Goal: Information Seeking & Learning: Learn about a topic

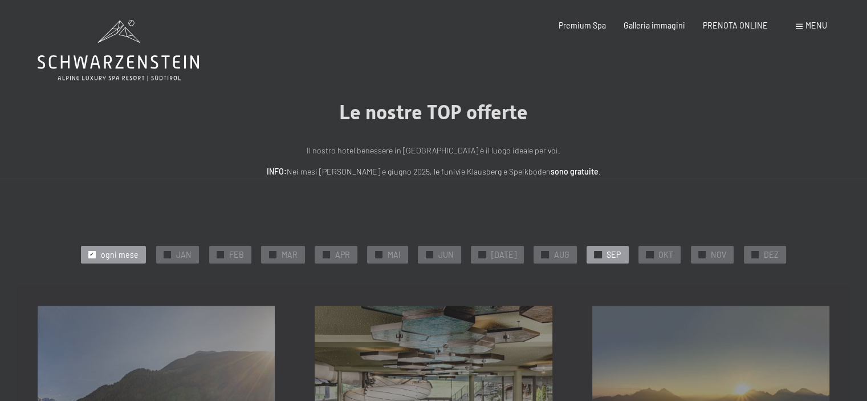
click at [606, 256] on span "SEP" at bounding box center [613, 254] width 14 height 11
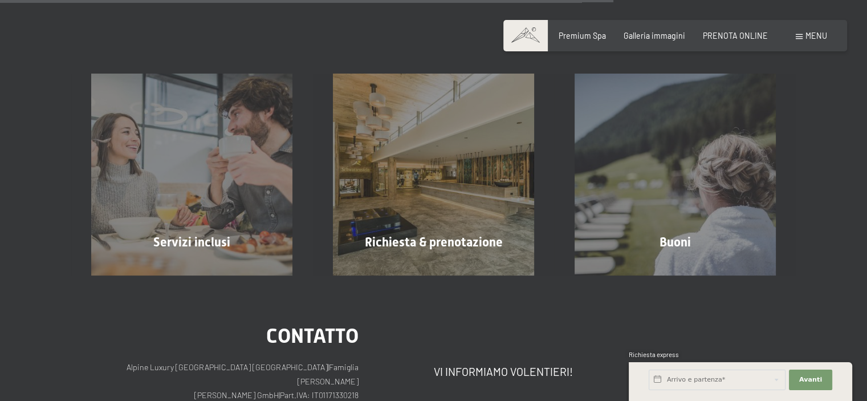
scroll to position [875, 0]
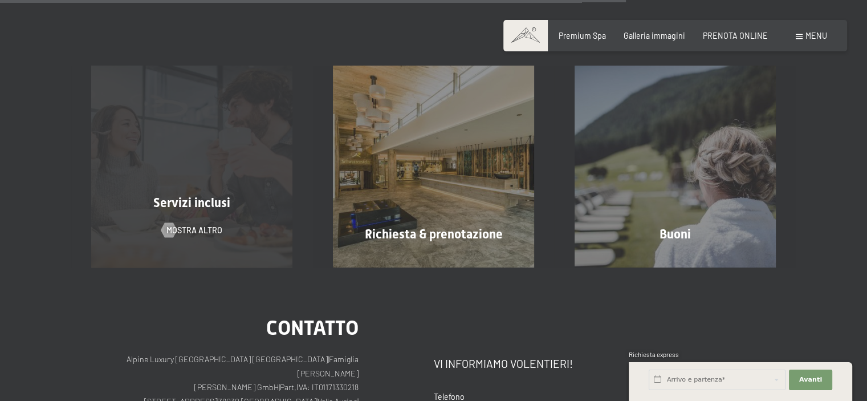
click at [251, 231] on div "Servizi inclusi mostra altro" at bounding box center [192, 166] width 242 height 201
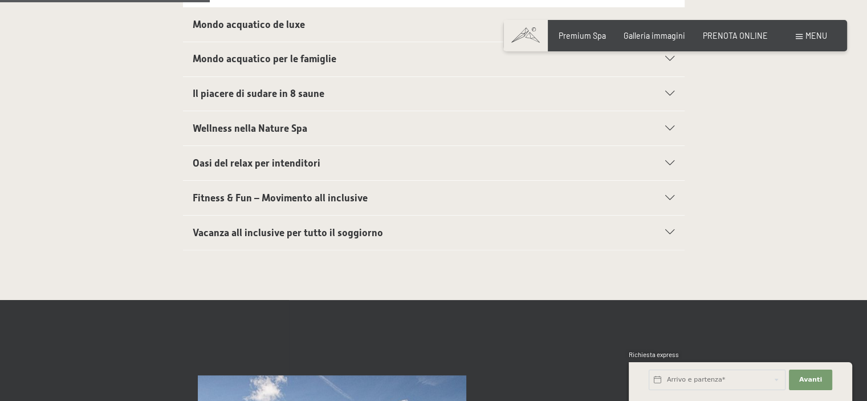
scroll to position [517, 0]
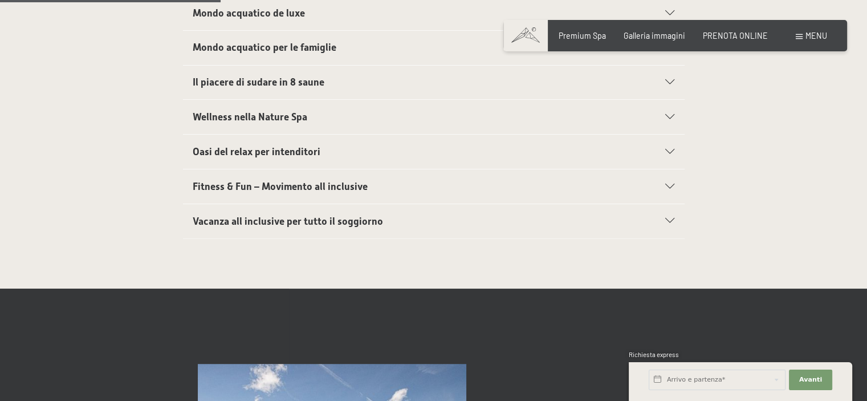
click at [663, 210] on div "Vacanza all inclusive per tutto il soggiorno" at bounding box center [434, 221] width 482 height 34
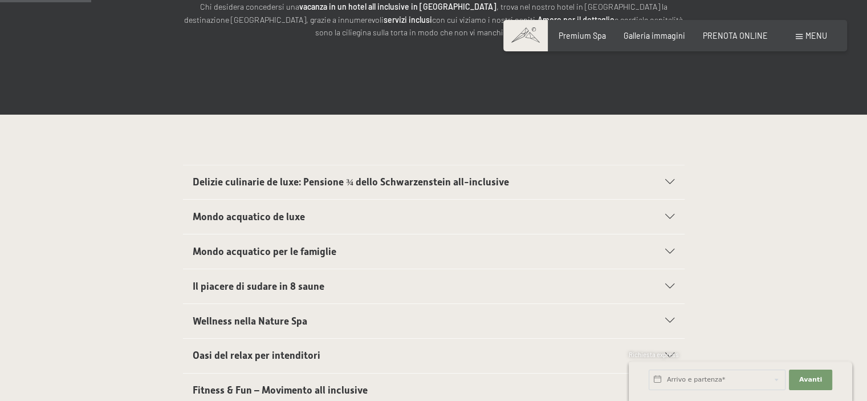
scroll to position [214, 0]
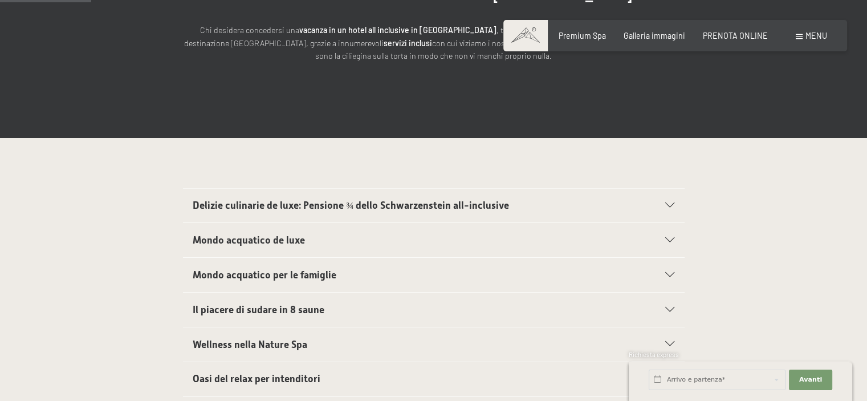
click at [670, 207] on icon at bounding box center [669, 205] width 9 height 5
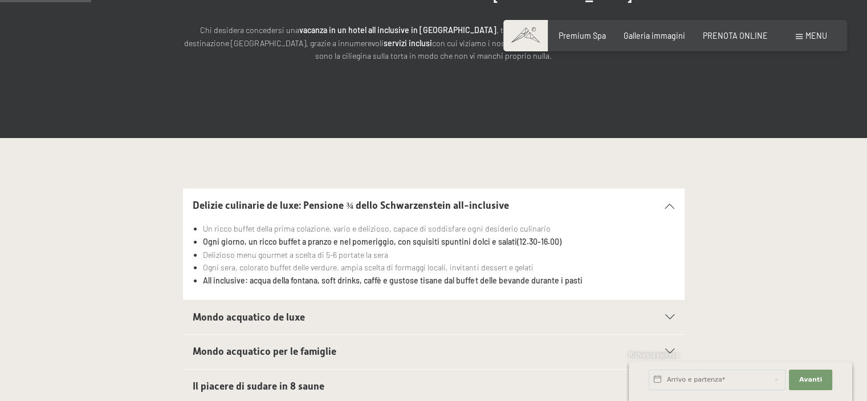
click at [768, 235] on div "Delizie culinarie de luxe: Pensione ¾ dello Schwarzenstein all-inclusive Un ric…" at bounding box center [433, 244] width 684 height 112
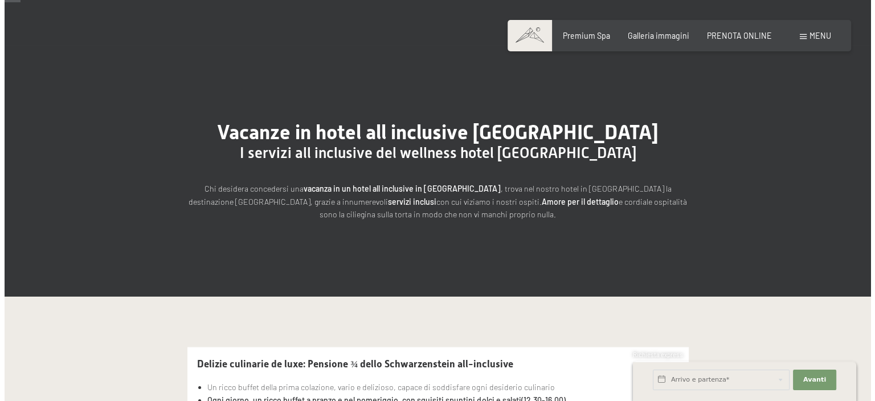
scroll to position [0, 0]
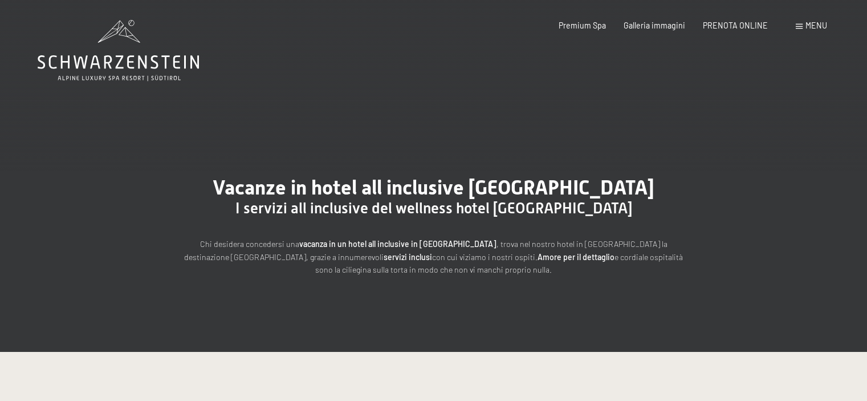
click at [802, 25] on span at bounding box center [799, 26] width 7 height 5
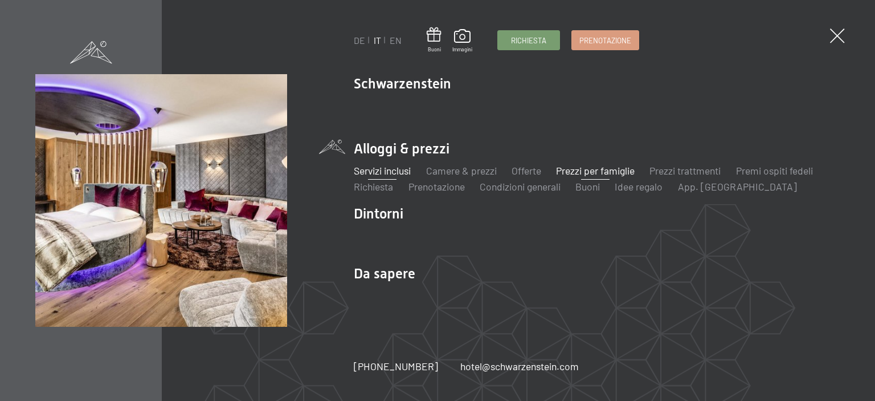
click at [597, 168] on link "Prezzi per famiglie" at bounding box center [595, 170] width 79 height 13
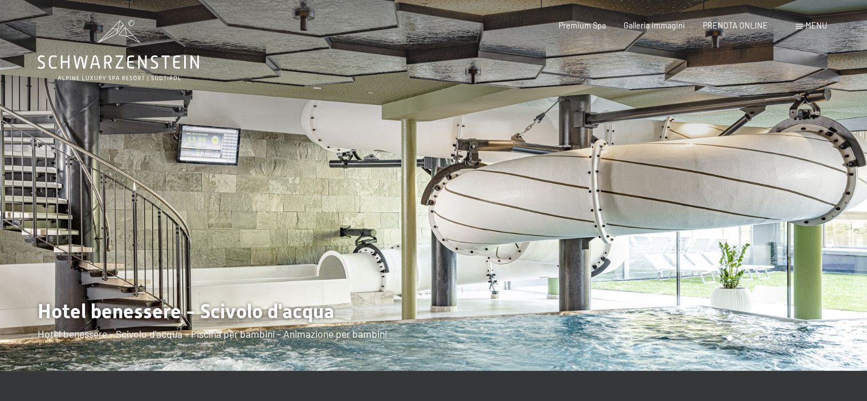
click at [831, 157] on div at bounding box center [651, 185] width 434 height 370
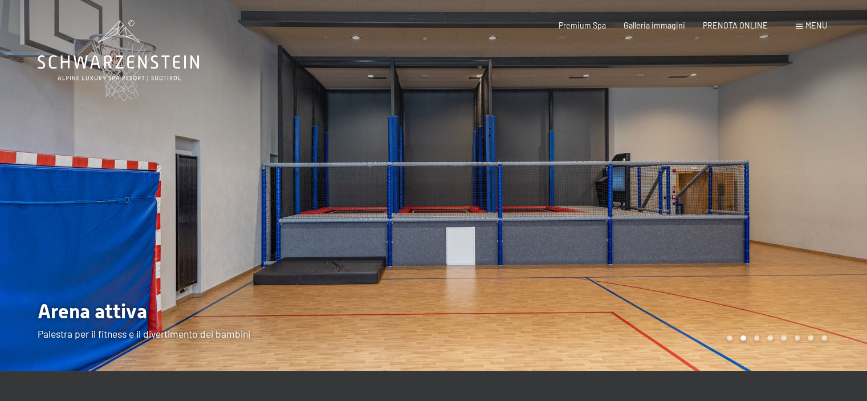
click at [831, 157] on div at bounding box center [651, 185] width 434 height 370
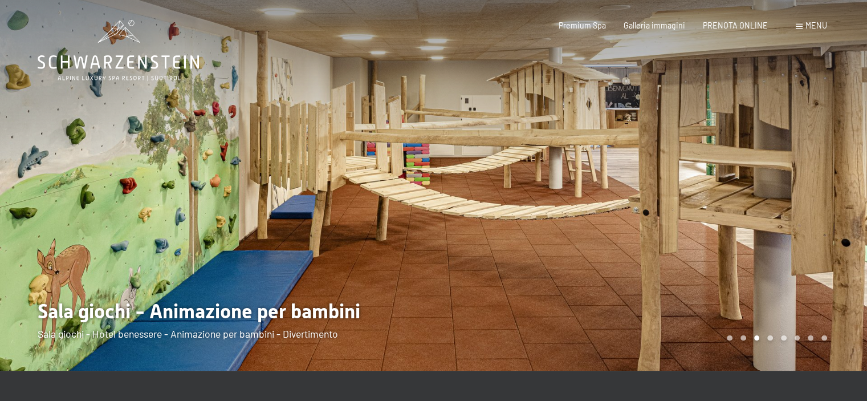
click at [831, 157] on div at bounding box center [651, 185] width 434 height 370
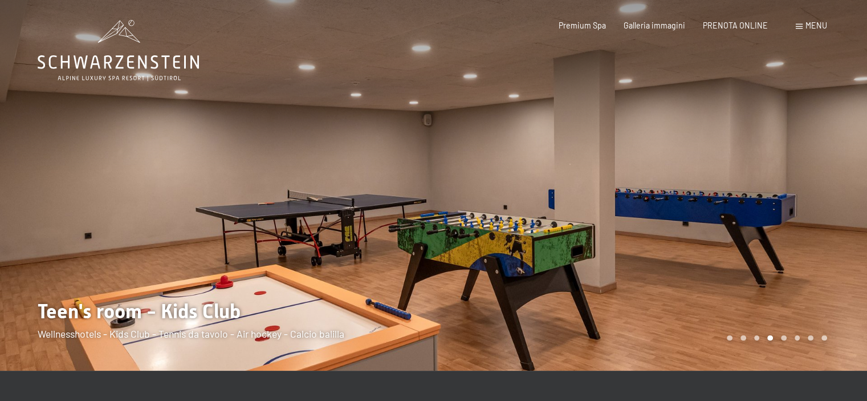
click at [831, 157] on div at bounding box center [651, 185] width 434 height 370
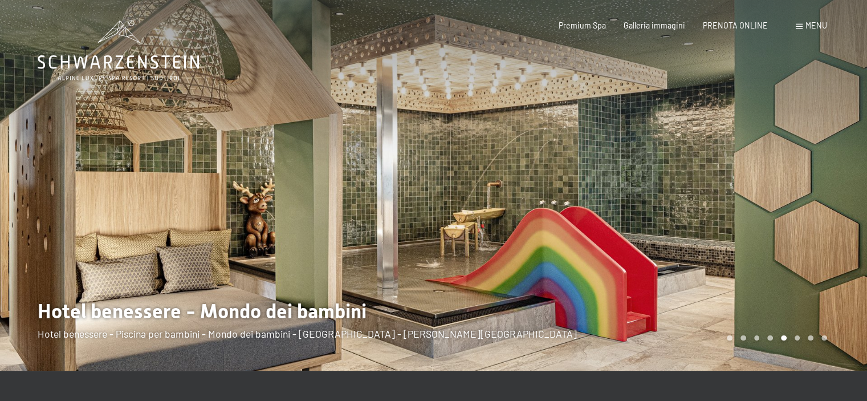
click at [831, 157] on div at bounding box center [651, 185] width 434 height 370
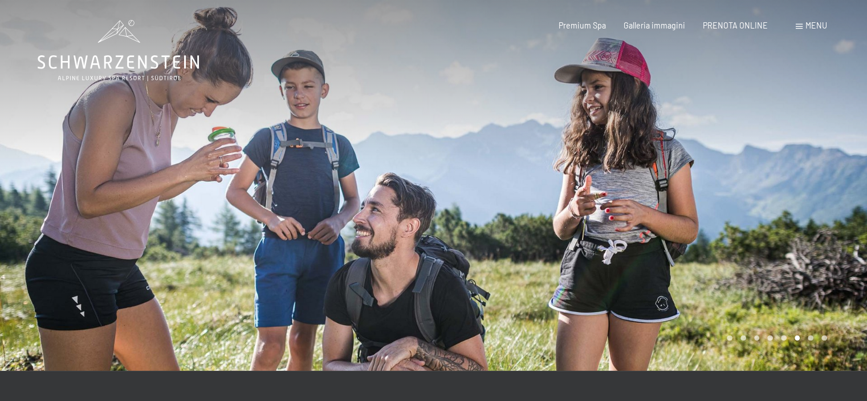
click at [831, 157] on div at bounding box center [651, 185] width 434 height 370
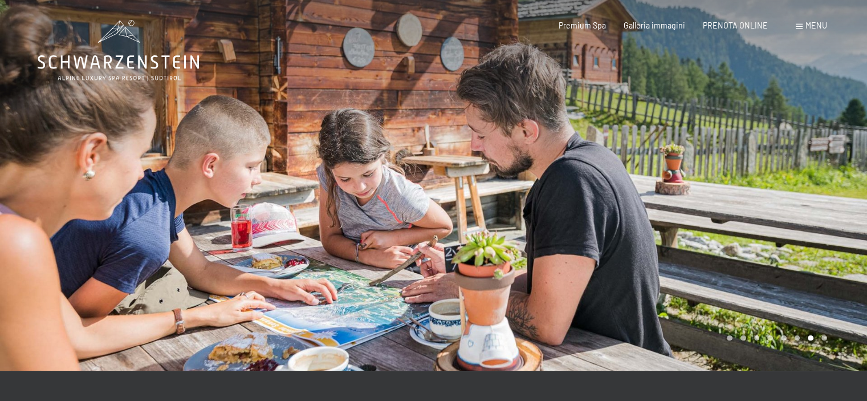
click at [831, 157] on div at bounding box center [651, 185] width 434 height 370
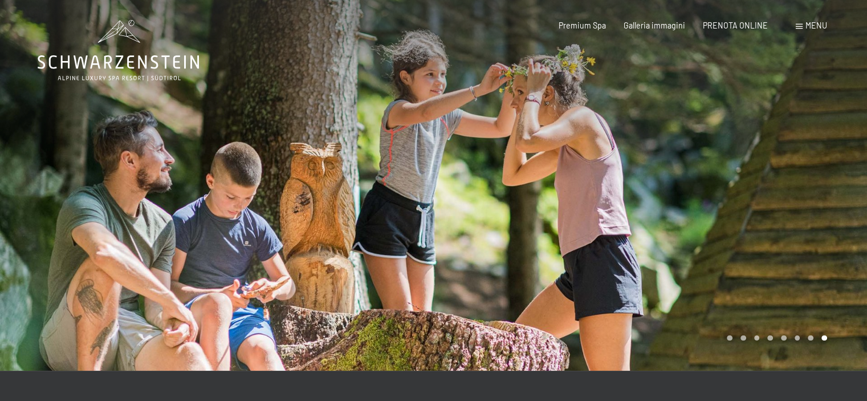
click at [831, 157] on div at bounding box center [651, 185] width 434 height 370
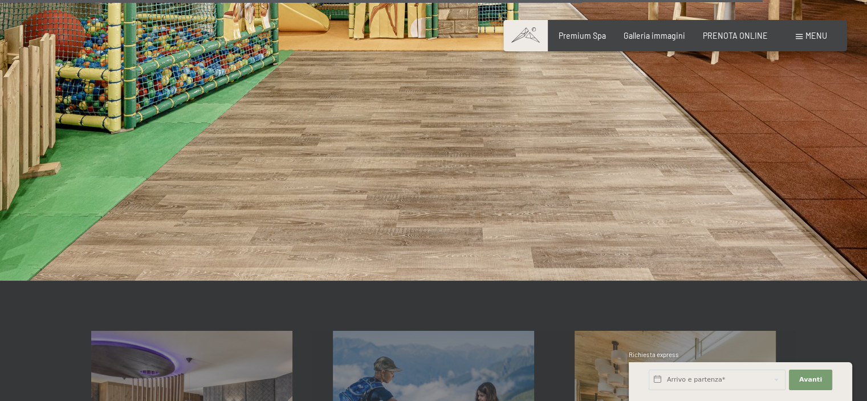
scroll to position [3730, 0]
